Goal: Information Seeking & Learning: Learn about a topic

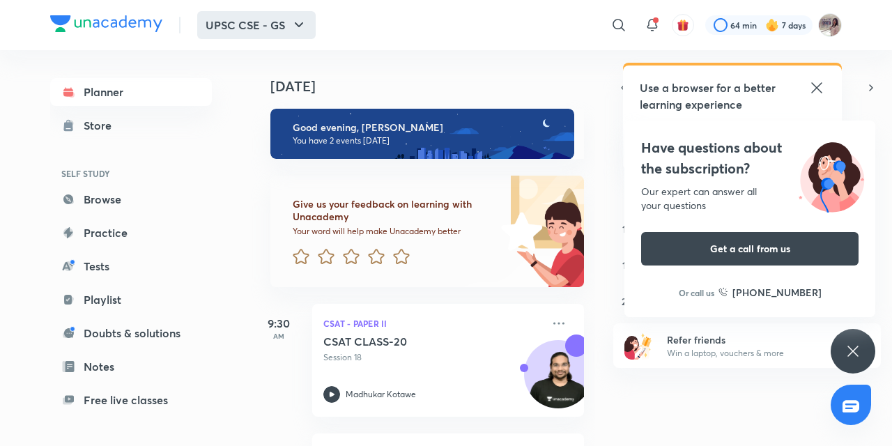
click at [294, 23] on icon "button" at bounding box center [299, 25] width 17 height 17
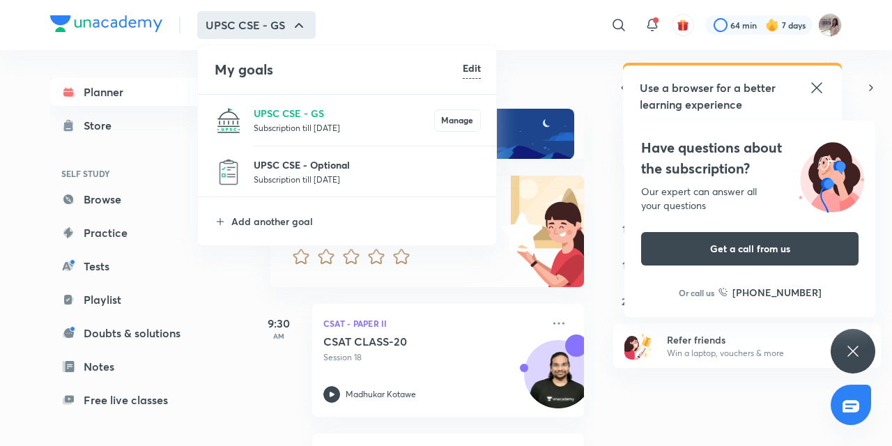
click at [312, 170] on p "UPSC CSE - Optional" at bounding box center [367, 165] width 227 height 15
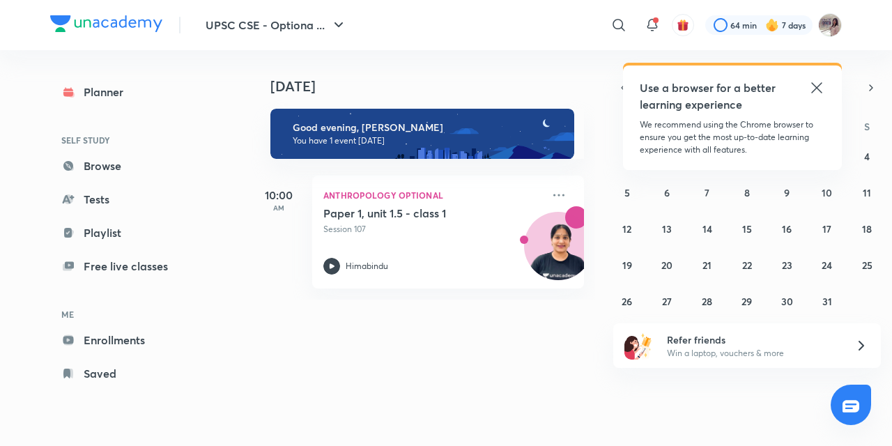
click at [812, 86] on icon at bounding box center [817, 87] width 17 height 17
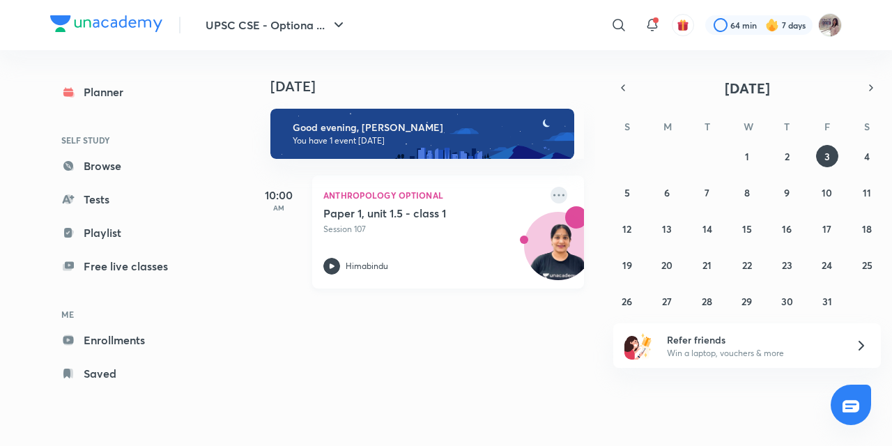
click at [551, 191] on icon at bounding box center [559, 195] width 17 height 17
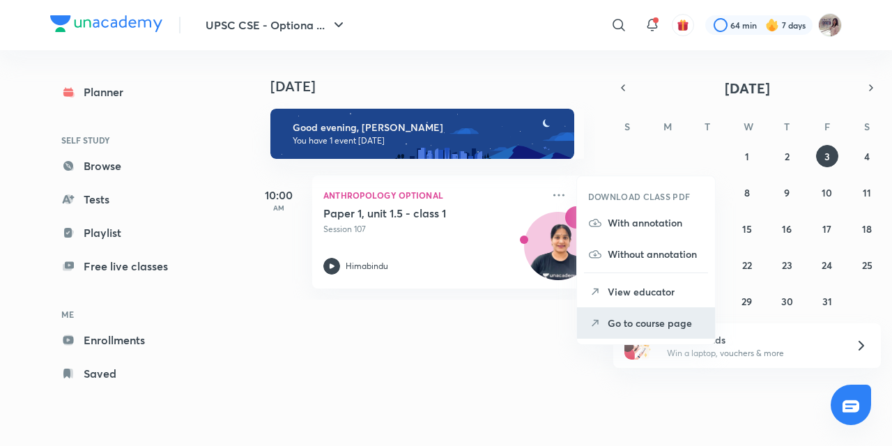
click at [632, 325] on p "Go to course page" at bounding box center [656, 323] width 96 height 15
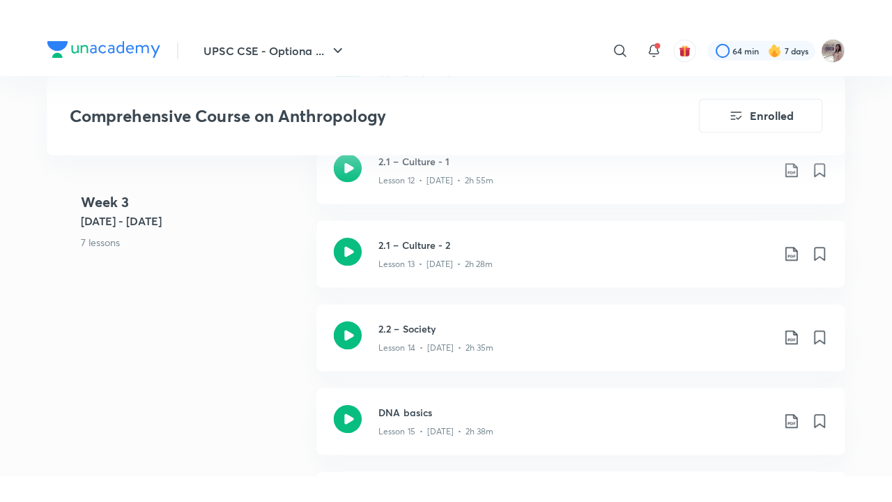
scroll to position [1830, 0]
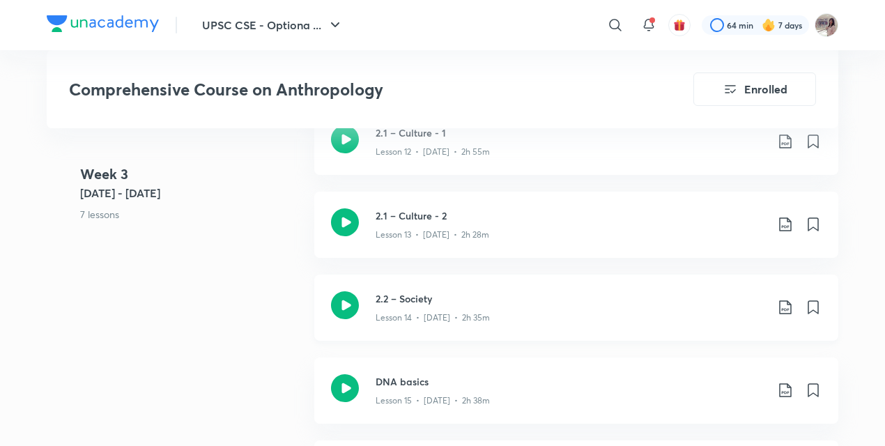
click at [349, 300] on icon at bounding box center [345, 305] width 28 height 28
